Goal: Task Accomplishment & Management: Use online tool/utility

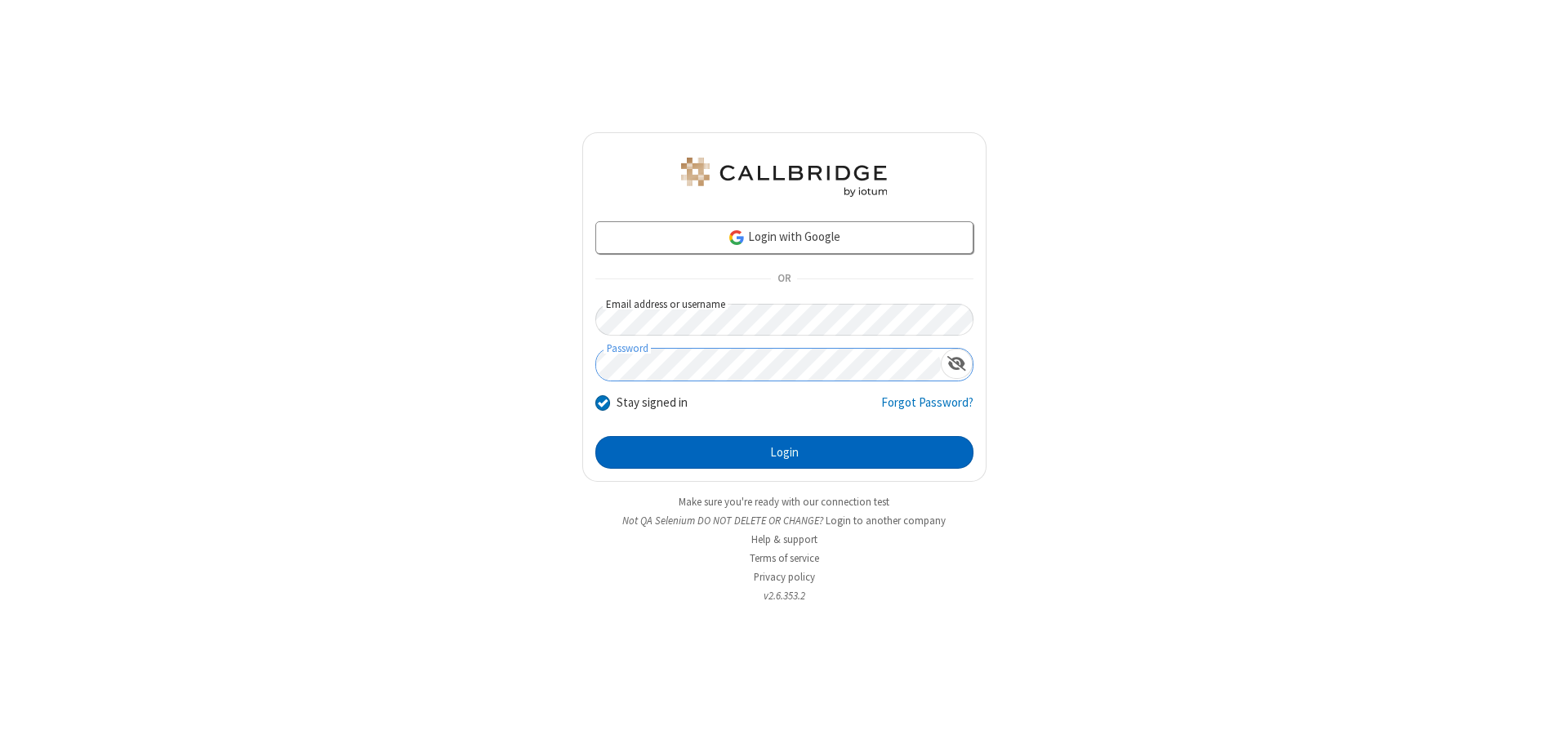
click at [784, 452] on button "Login" at bounding box center [784, 452] width 378 height 33
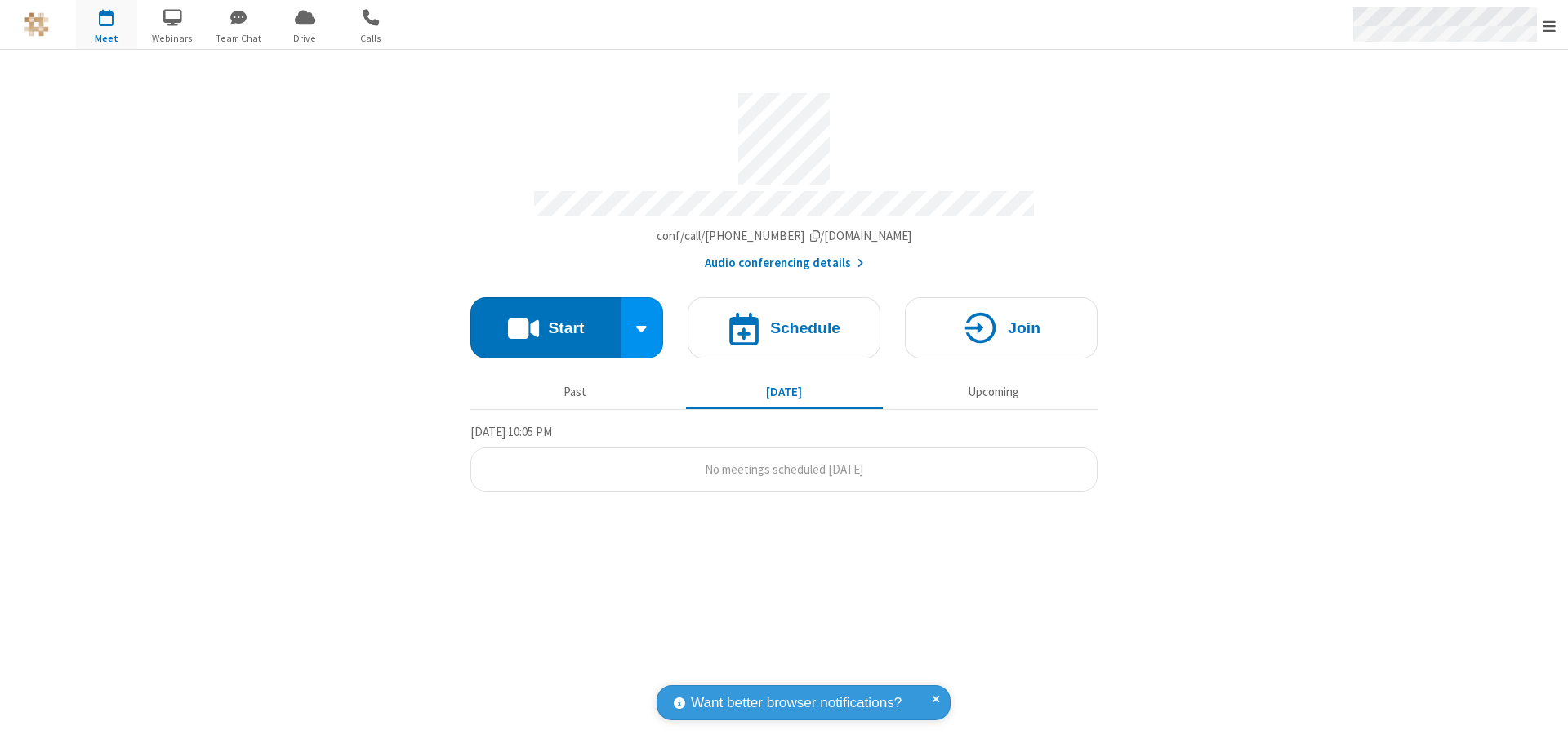
click at [1549, 25] on span "Open menu" at bounding box center [1549, 26] width 13 height 16
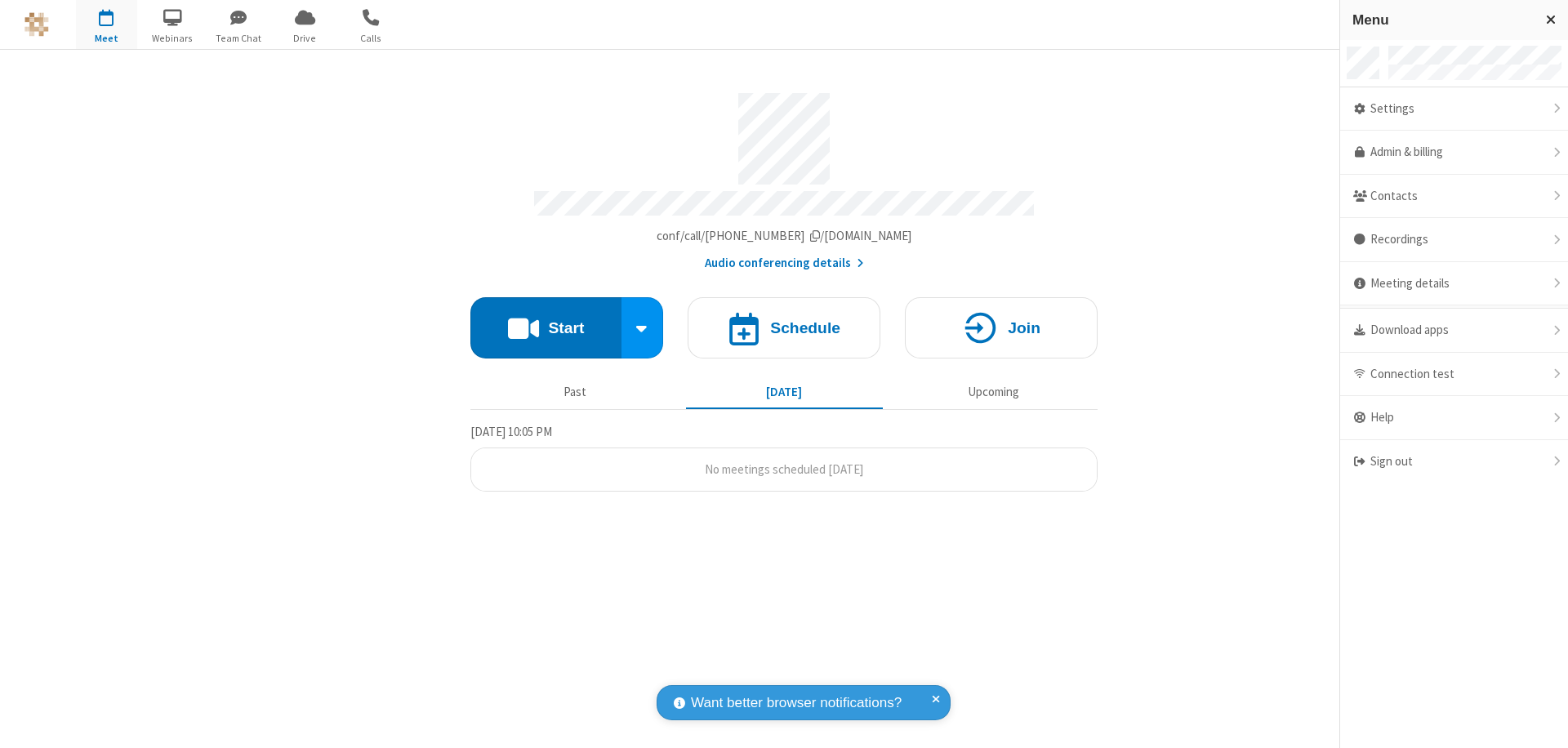
click at [106, 24] on span "button" at bounding box center [107, 17] width 61 height 28
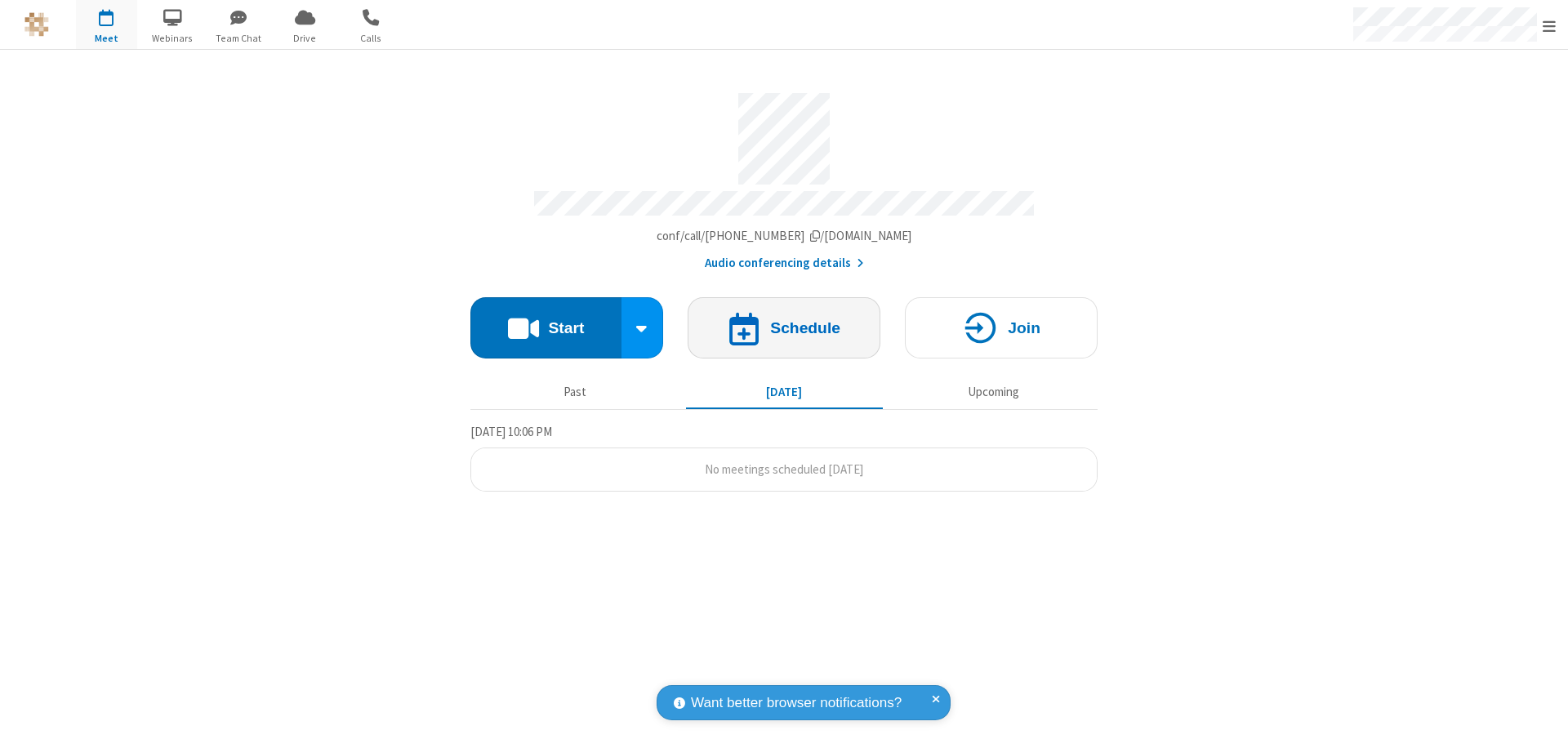
click at [784, 320] on h4 "Schedule" at bounding box center [805, 327] width 71 height 15
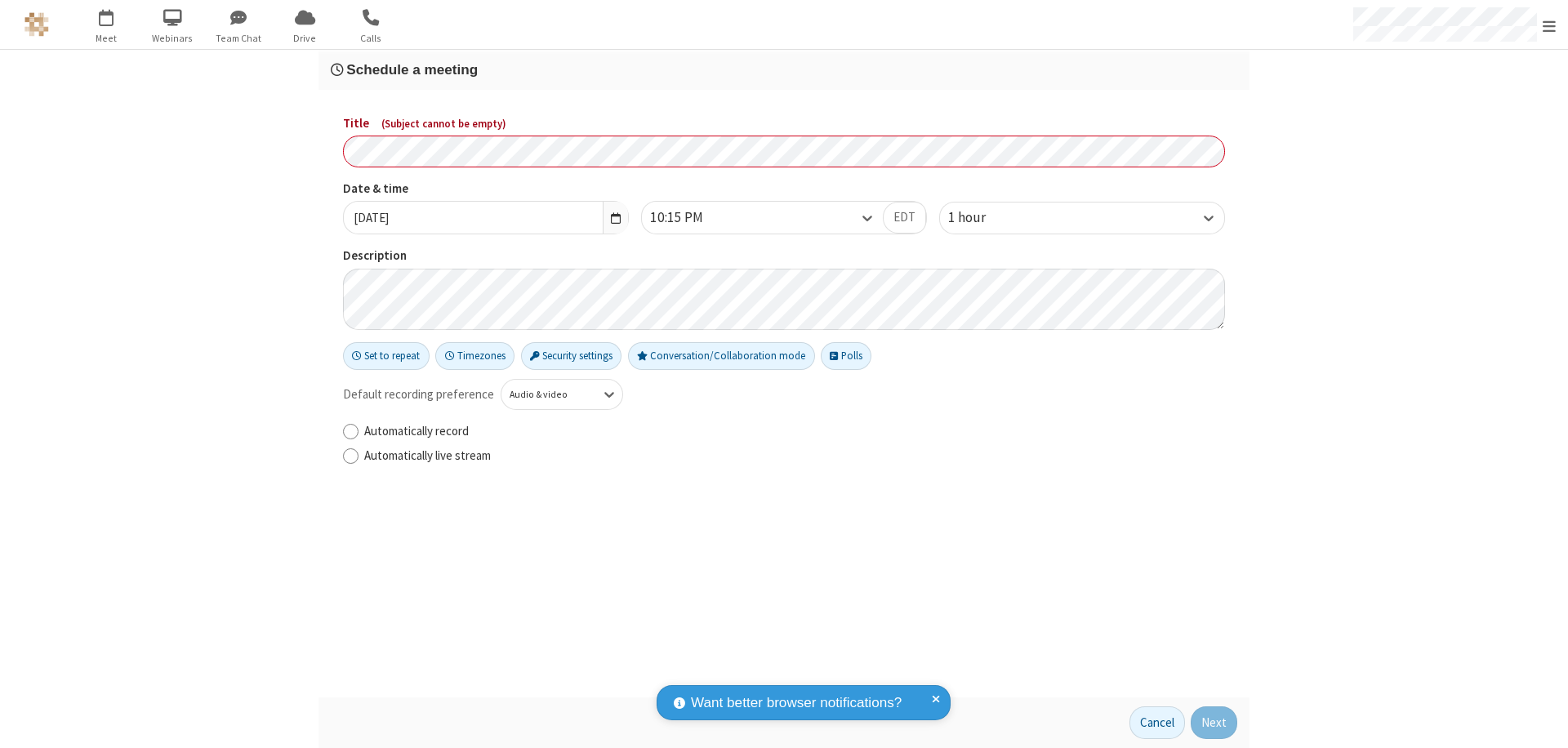
click at [784, 70] on h3 "Schedule a meeting" at bounding box center [784, 70] width 906 height 15
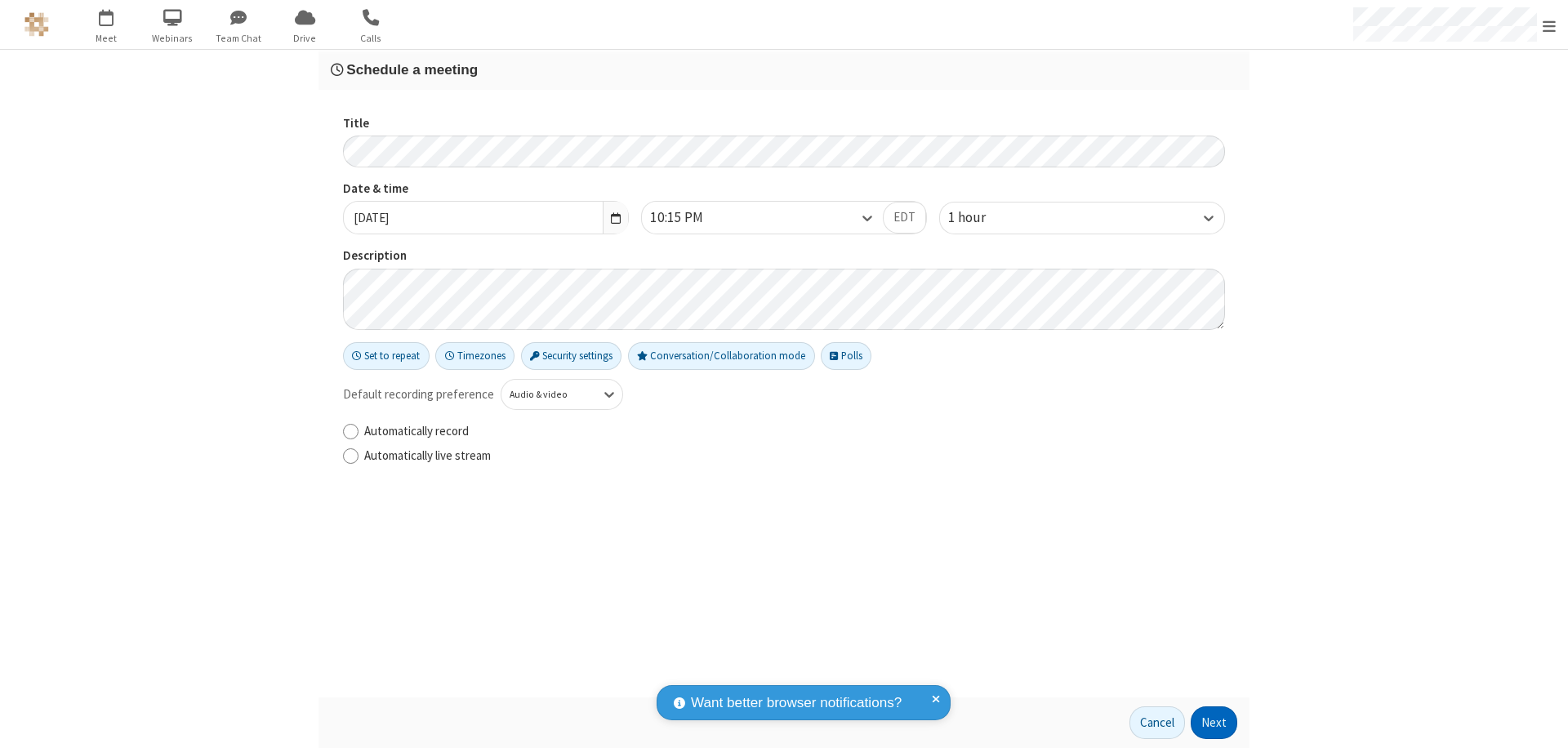
click at [1214, 723] on button "Next" at bounding box center [1213, 723] width 46 height 33
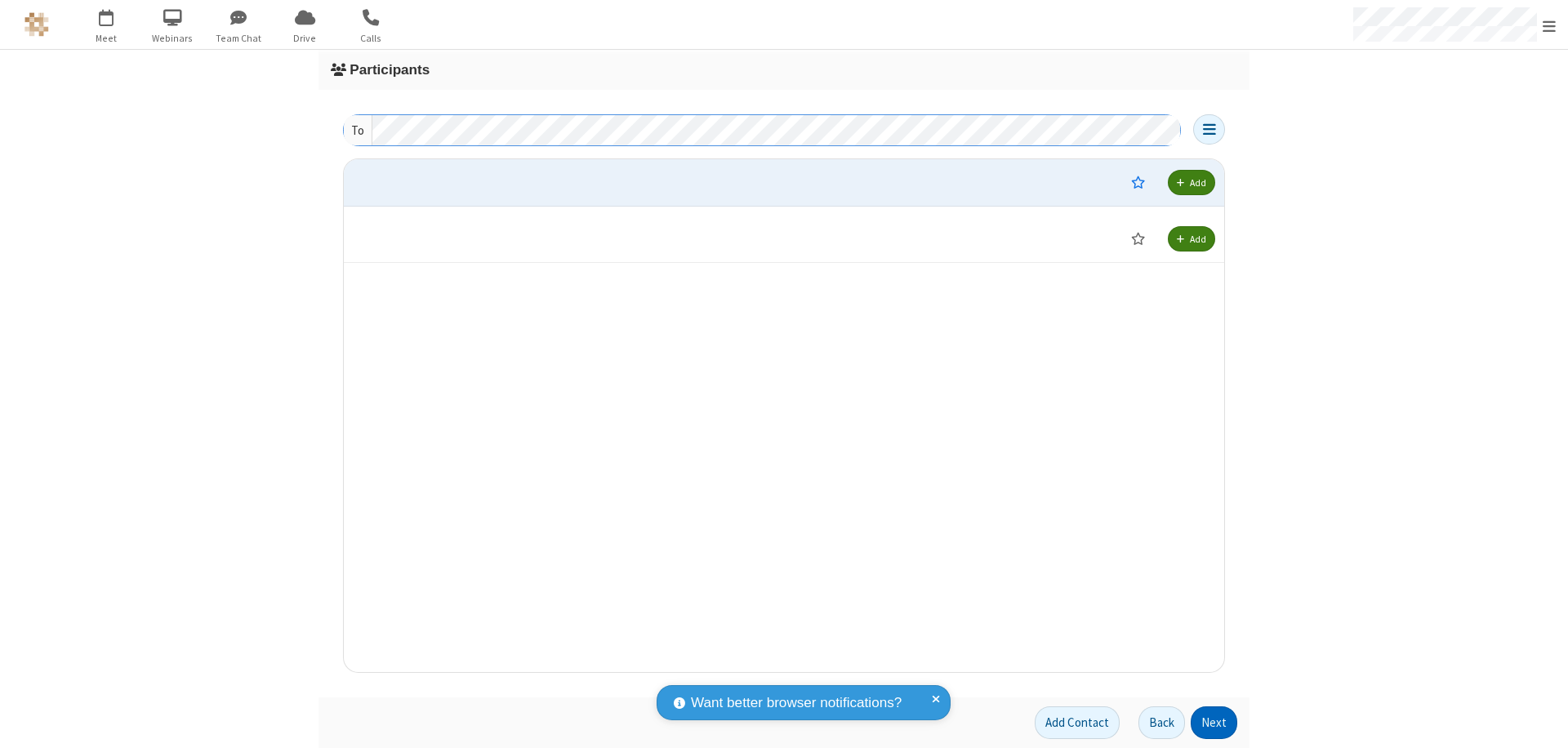
click at [1214, 723] on button "Next" at bounding box center [1213, 723] width 46 height 33
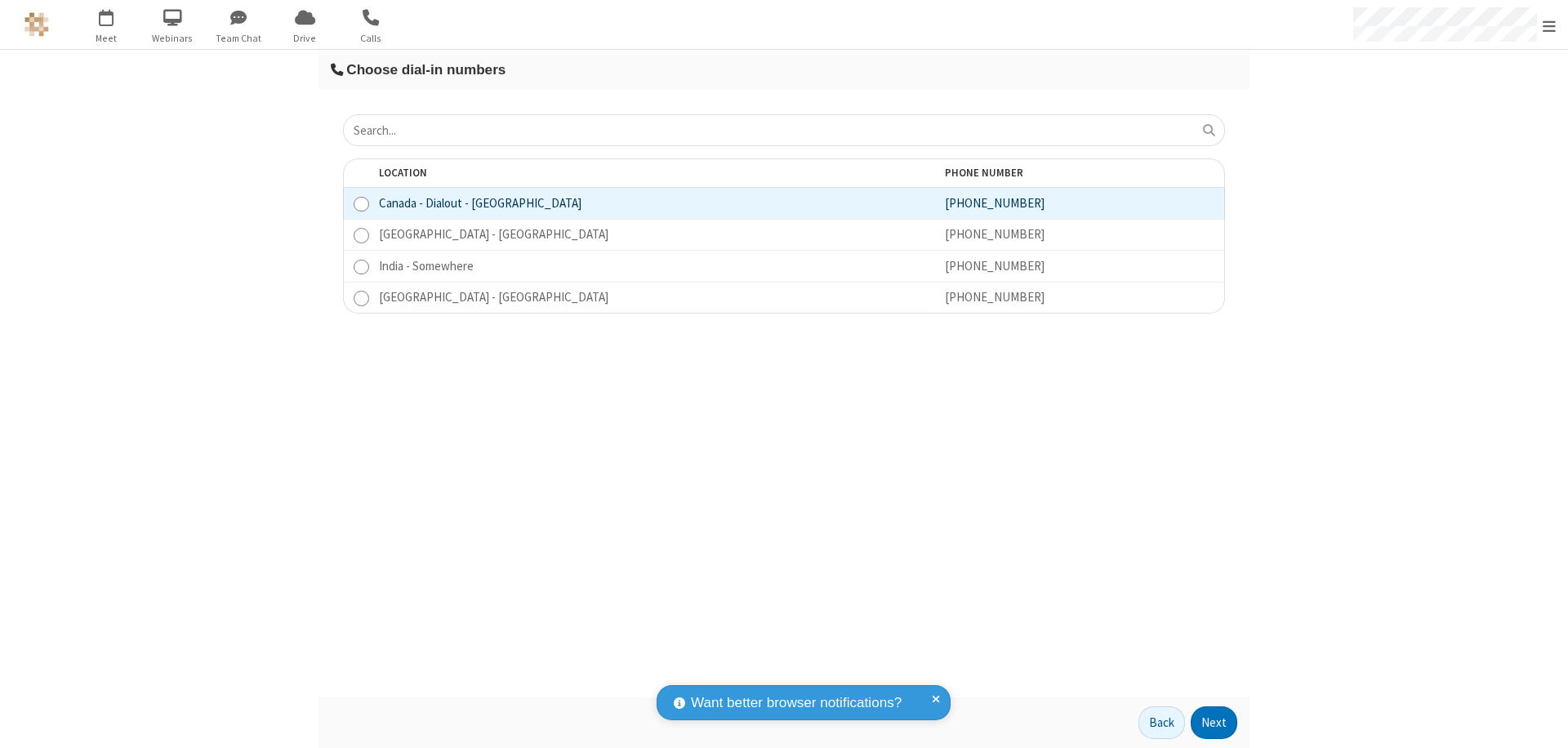
click at [1214, 723] on button "Next" at bounding box center [1213, 723] width 46 height 33
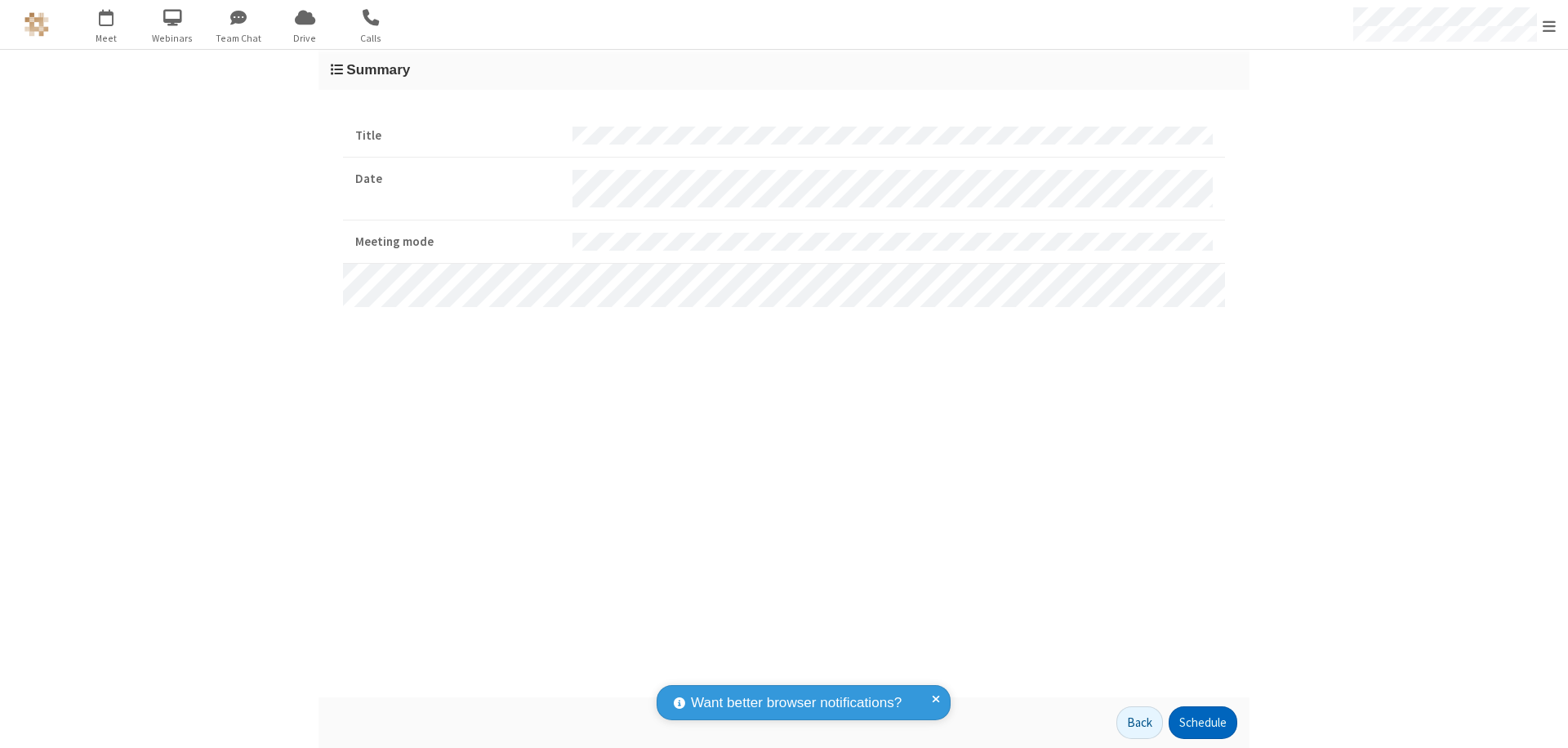
click at [1202, 723] on button "Schedule" at bounding box center [1203, 723] width 69 height 33
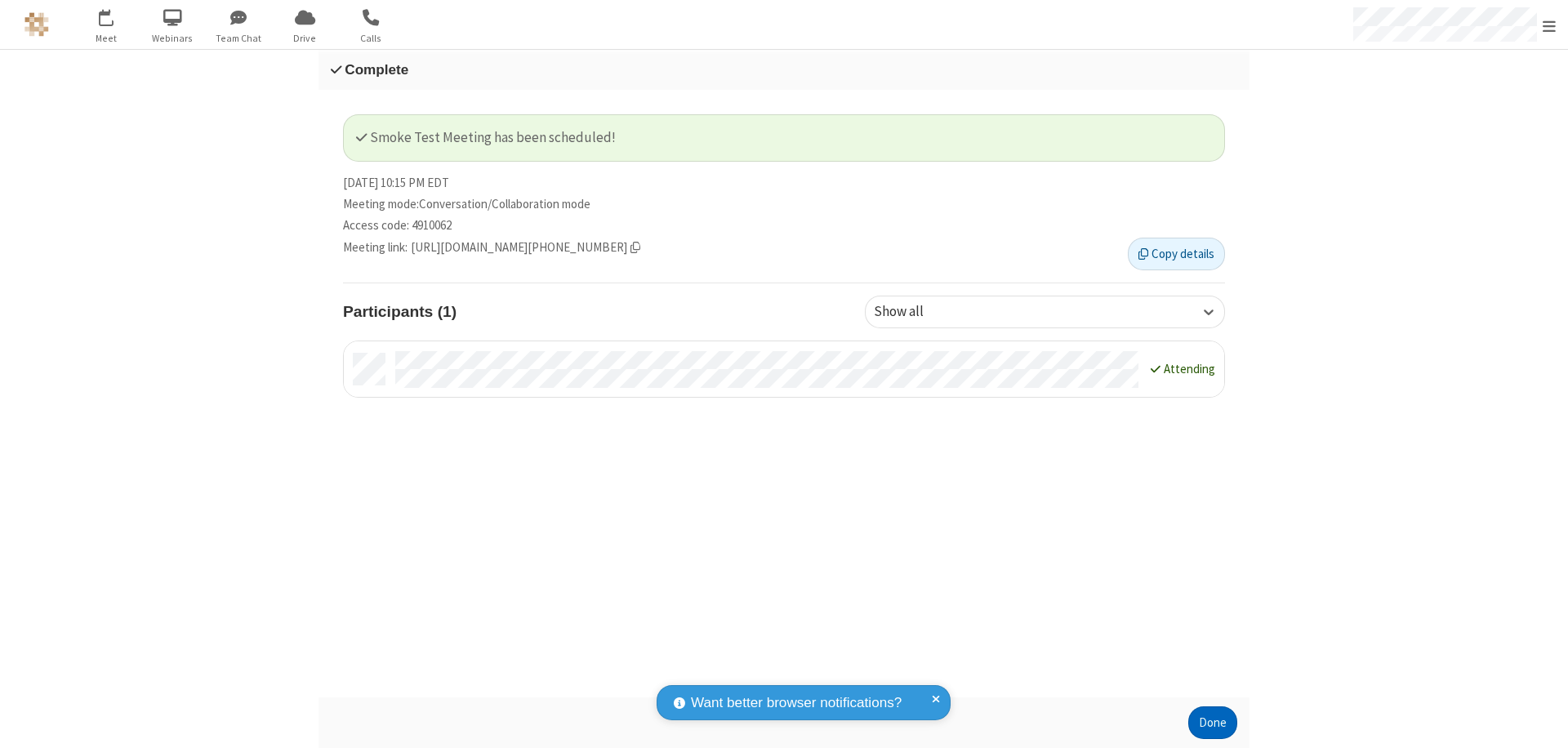
click at [1213, 723] on button "Done" at bounding box center [1213, 723] width 49 height 33
